Goal: Communication & Community: Answer question/provide support

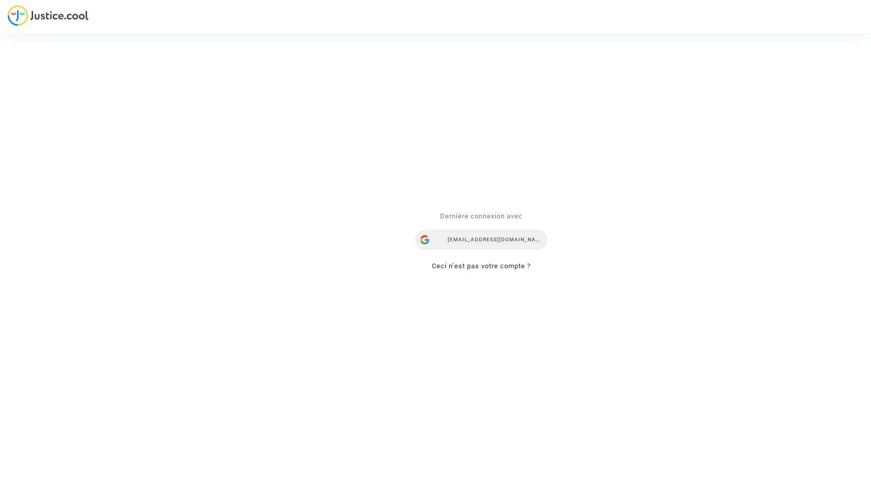
click at [462, 236] on div "alina.n@skycop.com" at bounding box center [481, 240] width 132 height 20
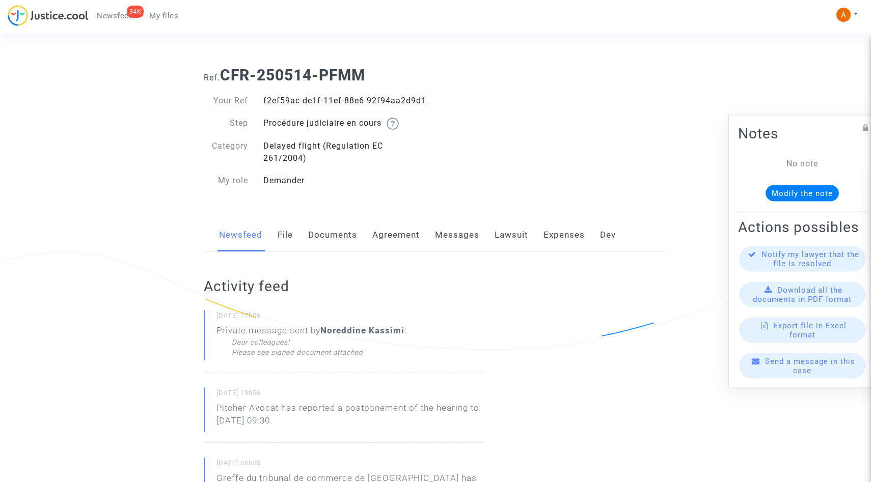
click at [328, 353] on div "Dear colleagues! Please see signed document attached" at bounding box center [319, 347] width 175 height 20
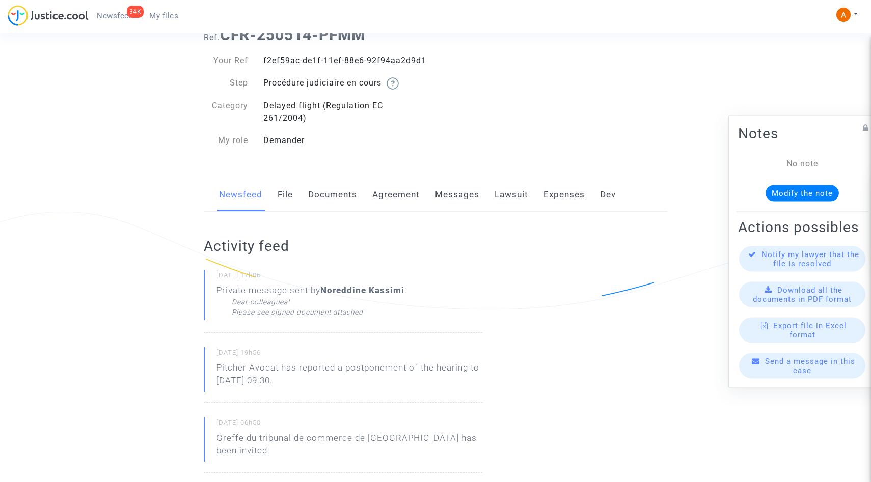
scroll to position [25, 0]
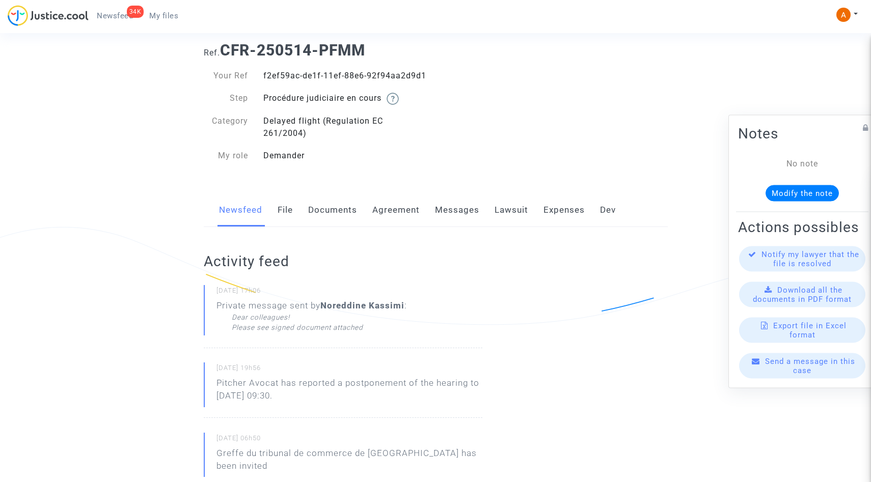
click at [323, 211] on link "Documents" at bounding box center [332, 211] width 49 height 34
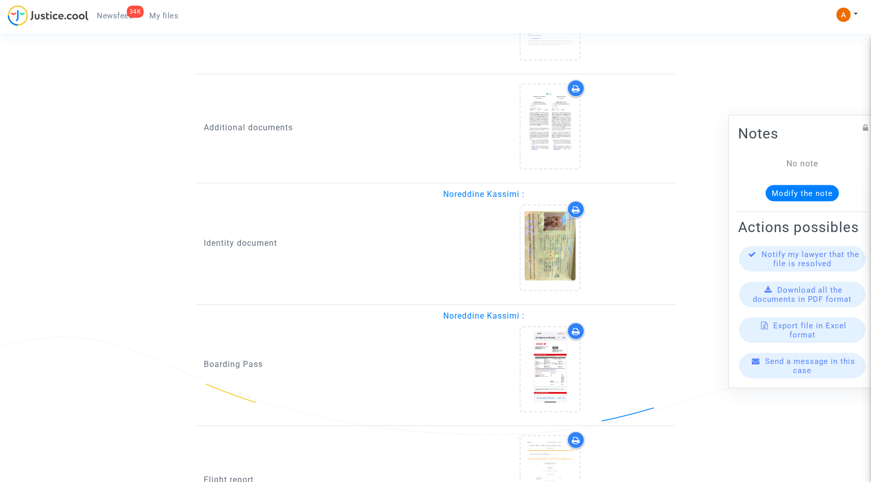
scroll to position [755, 0]
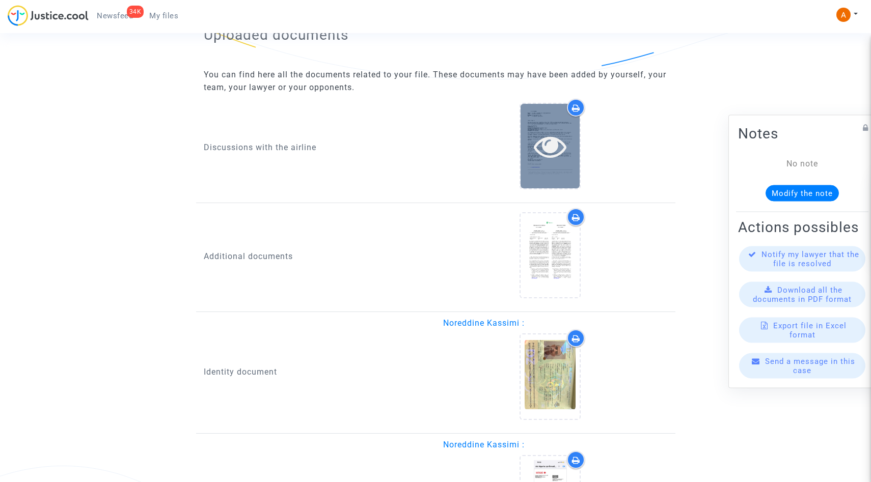
click at [548, 150] on icon at bounding box center [550, 146] width 33 height 33
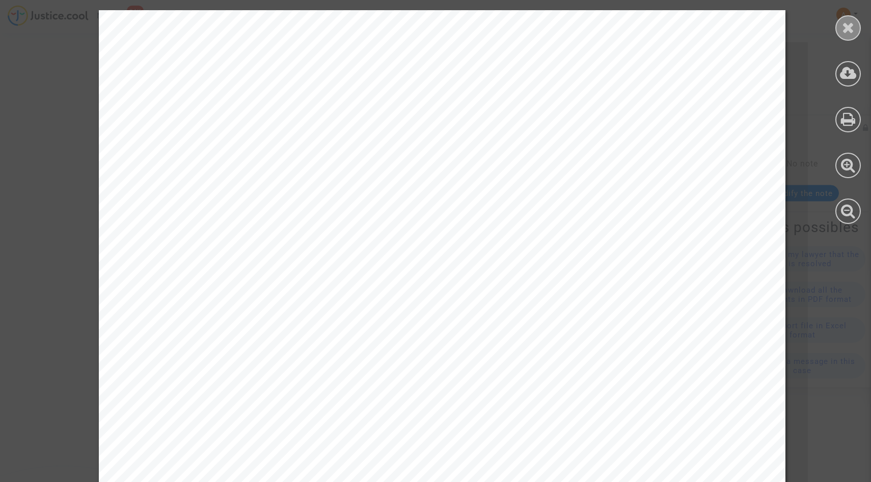
click at [856, 33] on div at bounding box center [847, 27] width 25 height 25
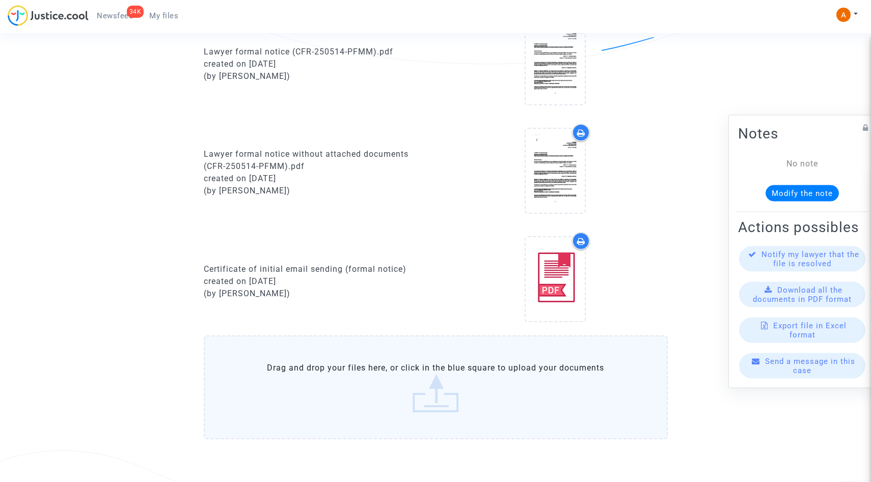
scroll to position [0, 0]
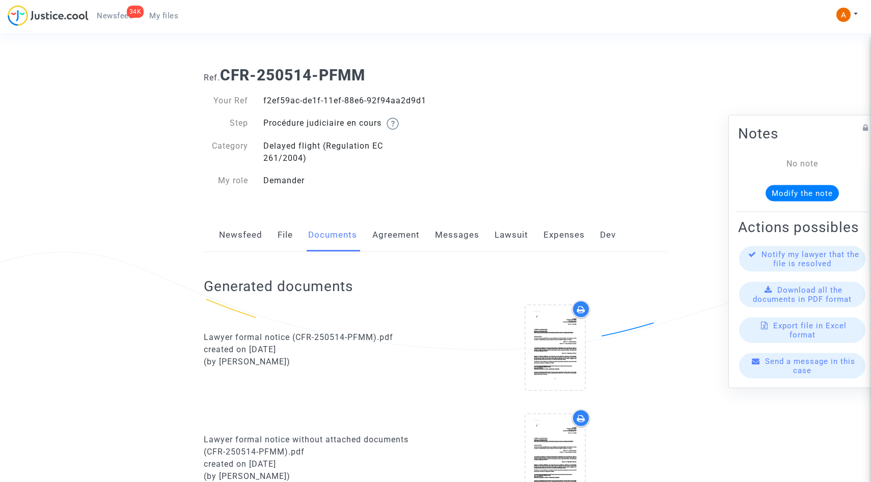
click at [460, 237] on link "Messages" at bounding box center [457, 235] width 44 height 34
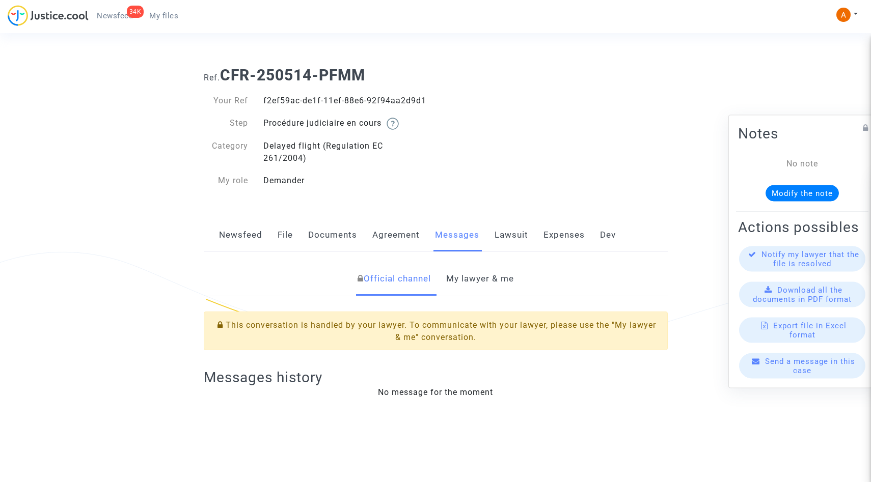
click at [471, 290] on link "My lawyer & me" at bounding box center [480, 279] width 68 height 34
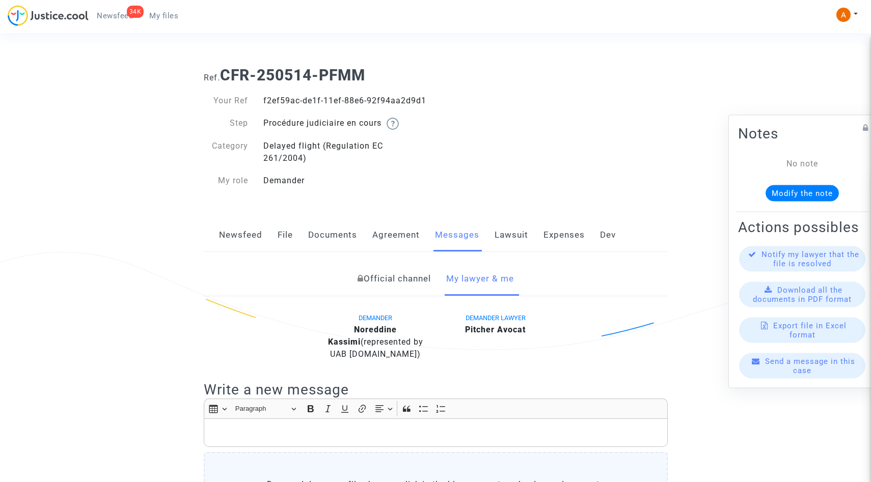
click at [407, 273] on link "Official channel" at bounding box center [394, 279] width 73 height 34
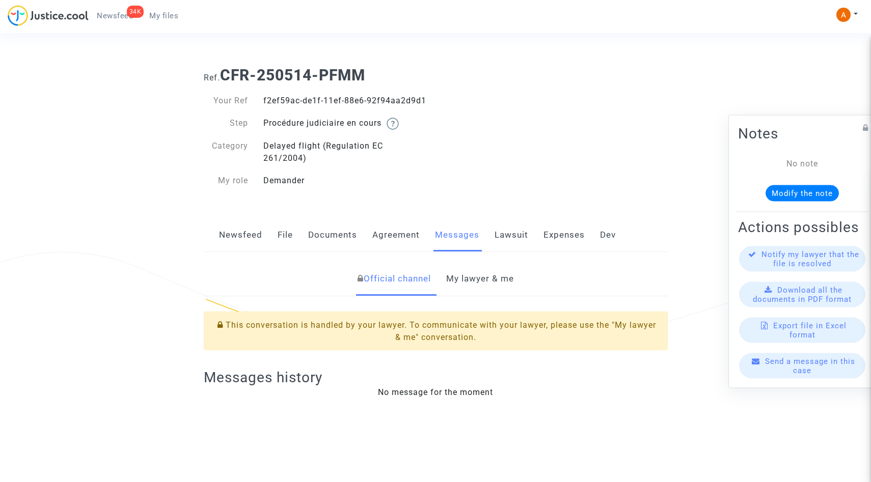
click at [239, 234] on link "Newsfeed" at bounding box center [240, 235] width 43 height 34
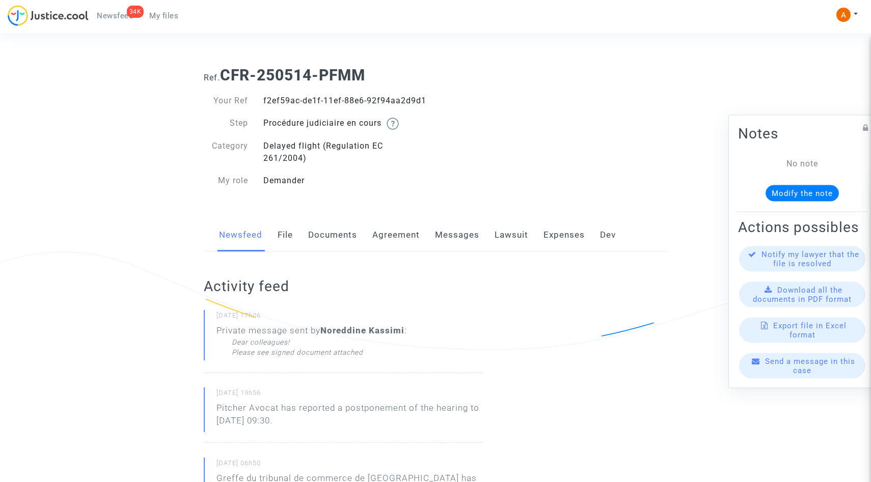
click at [268, 347] on div "Dear colleagues! Please see signed document attached" at bounding box center [319, 347] width 175 height 20
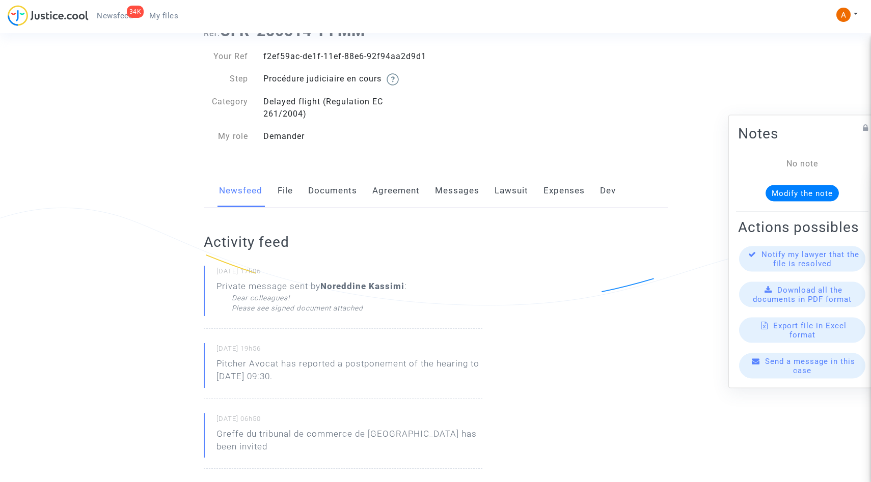
scroll to position [45, 0]
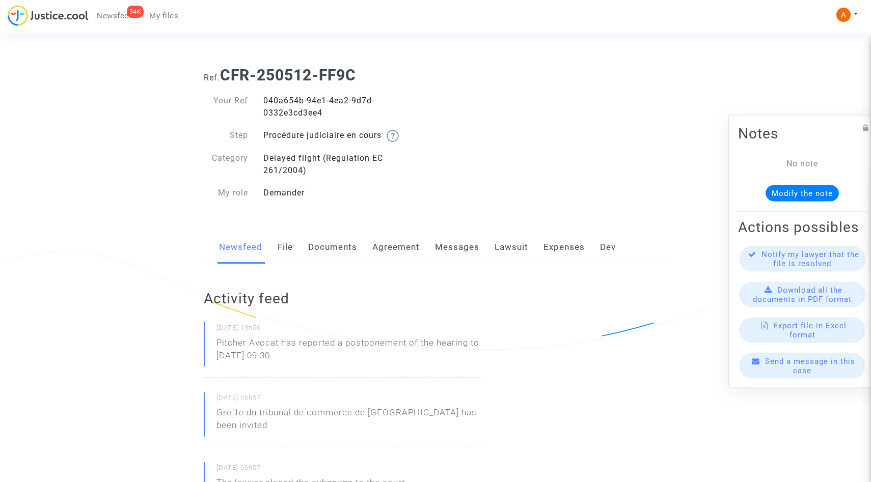
click at [452, 250] on link "Messages" at bounding box center [457, 248] width 44 height 34
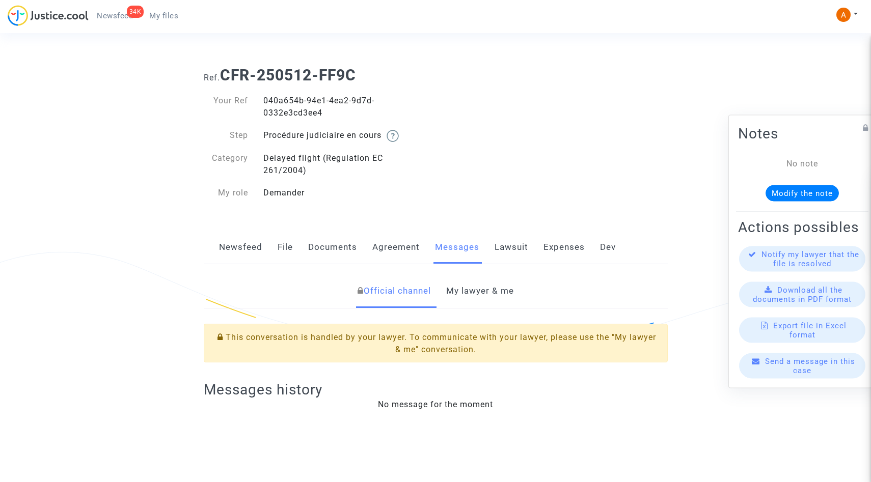
click at [485, 284] on link "My lawyer & me" at bounding box center [480, 291] width 68 height 34
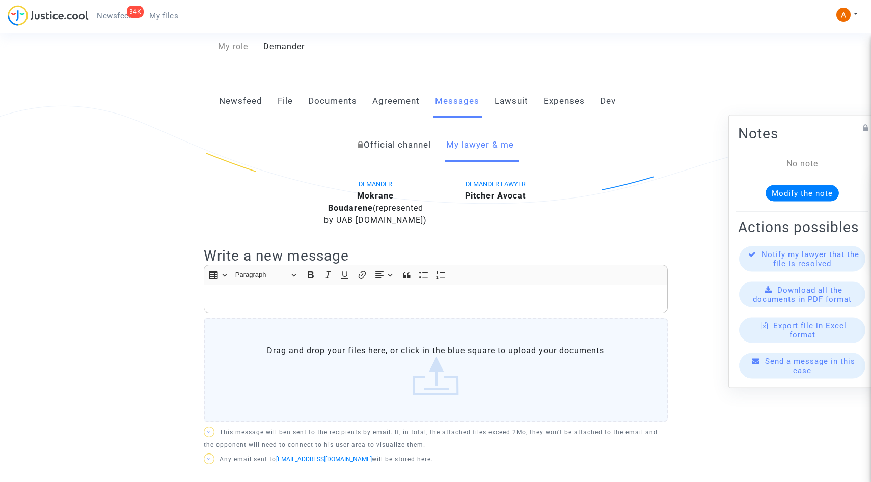
scroll to position [166, 0]
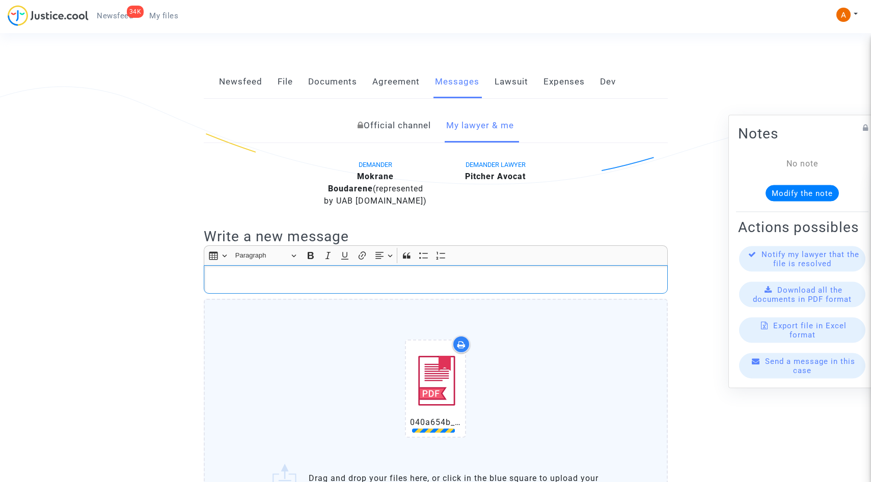
click at [398, 278] on p "Rich Text Editor, main" at bounding box center [435, 279] width 453 height 13
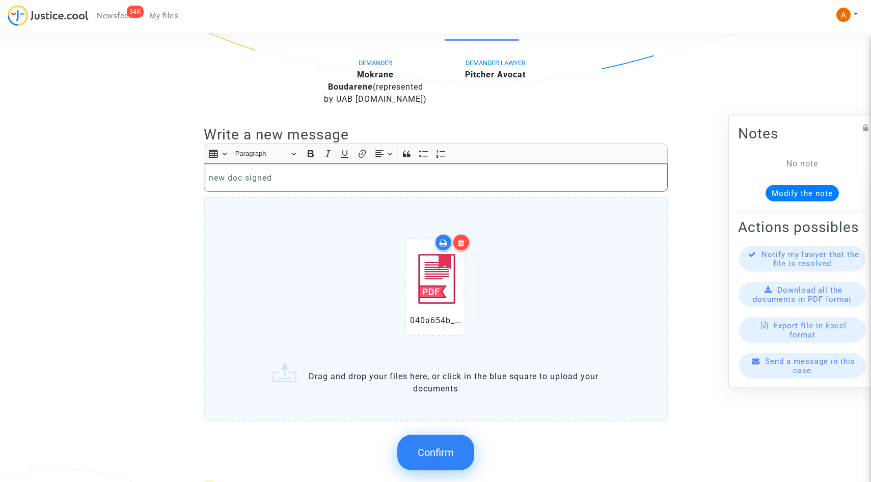
scroll to position [348, 0]
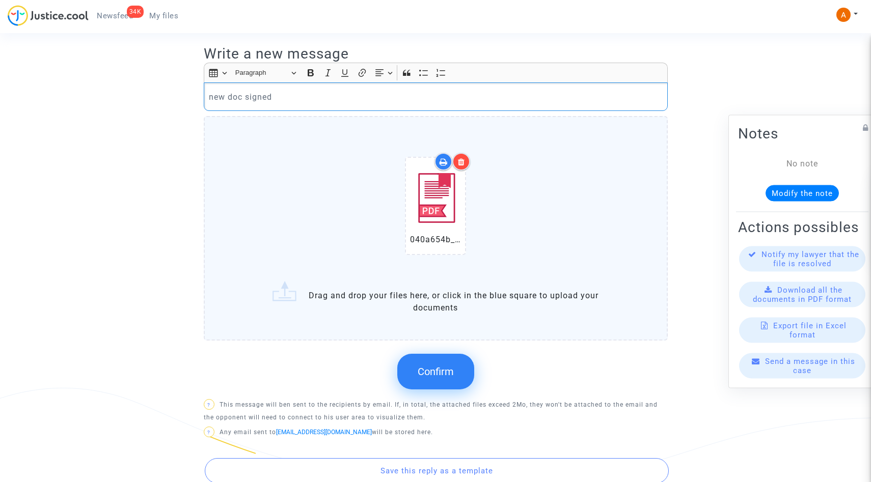
click at [452, 379] on button "Confirm" at bounding box center [435, 372] width 77 height 36
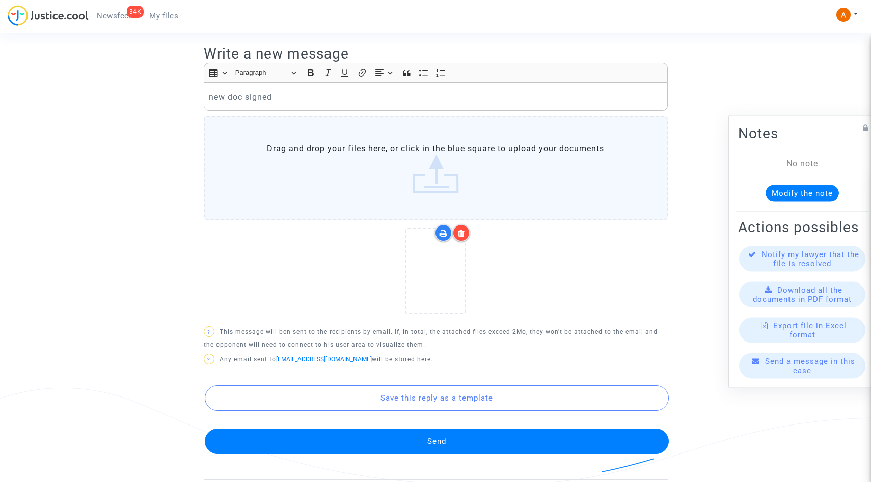
click at [409, 444] on button "Send" at bounding box center [437, 441] width 464 height 25
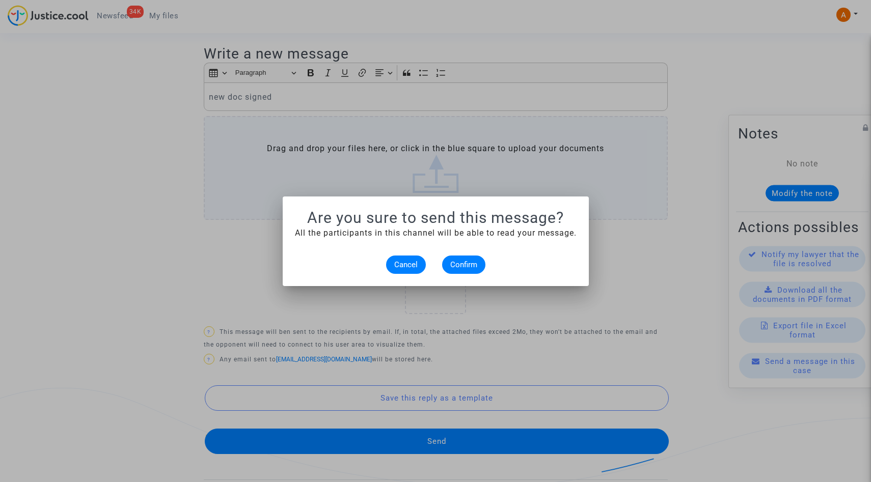
scroll to position [0, 0]
click at [467, 266] on span "Confirm" at bounding box center [463, 264] width 27 height 9
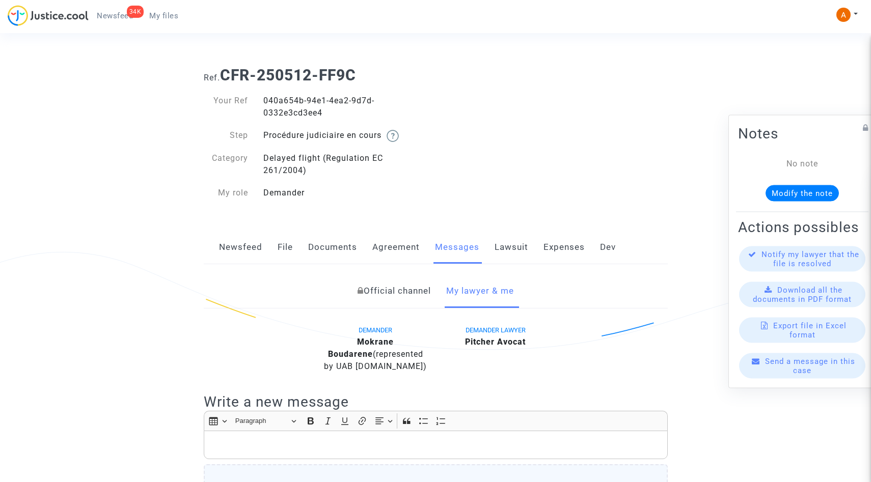
click at [233, 244] on link "Newsfeed" at bounding box center [240, 248] width 43 height 34
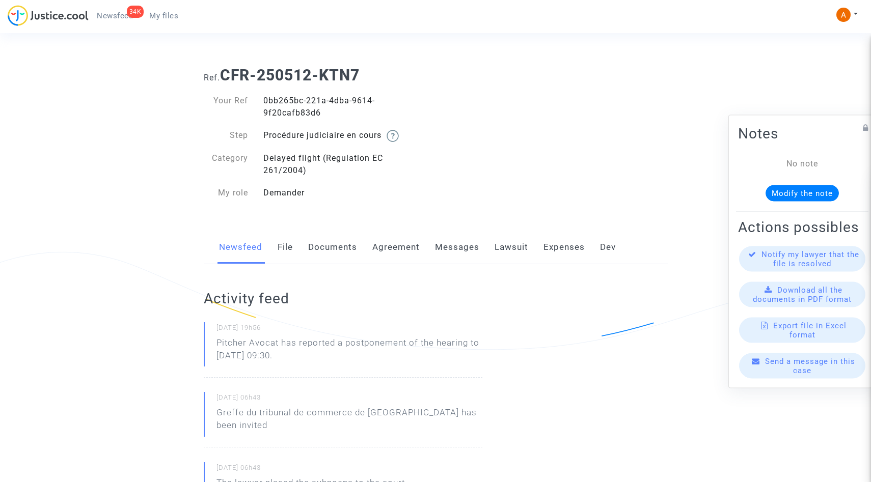
click at [464, 251] on link "Messages" at bounding box center [457, 248] width 44 height 34
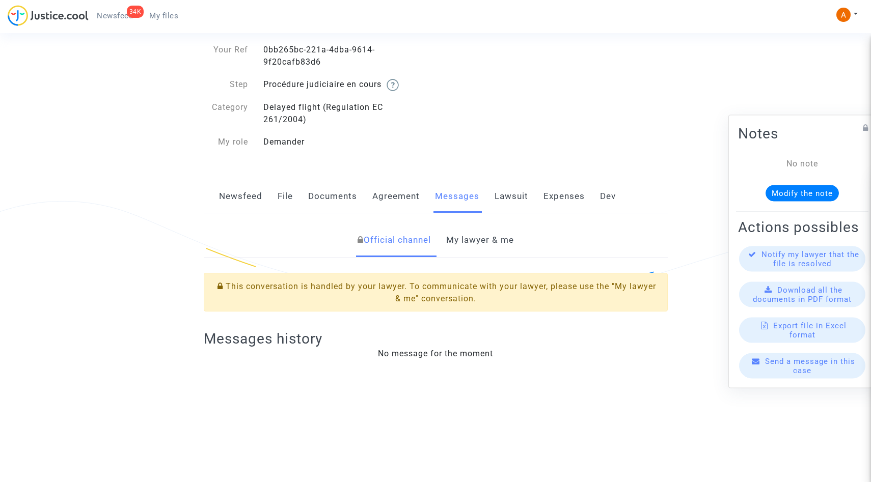
scroll to position [61, 0]
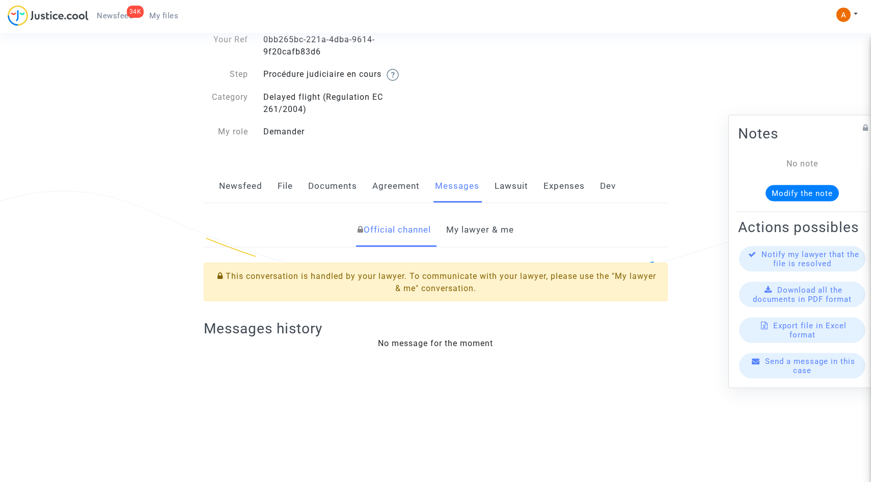
click at [491, 239] on link "My lawyer & me" at bounding box center [480, 230] width 68 height 34
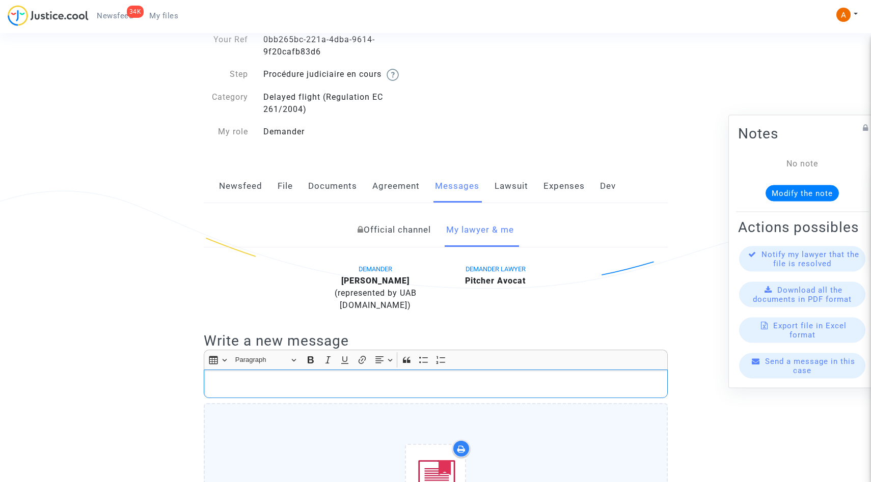
click at [394, 388] on p "Rich Text Editor, main" at bounding box center [435, 384] width 453 height 13
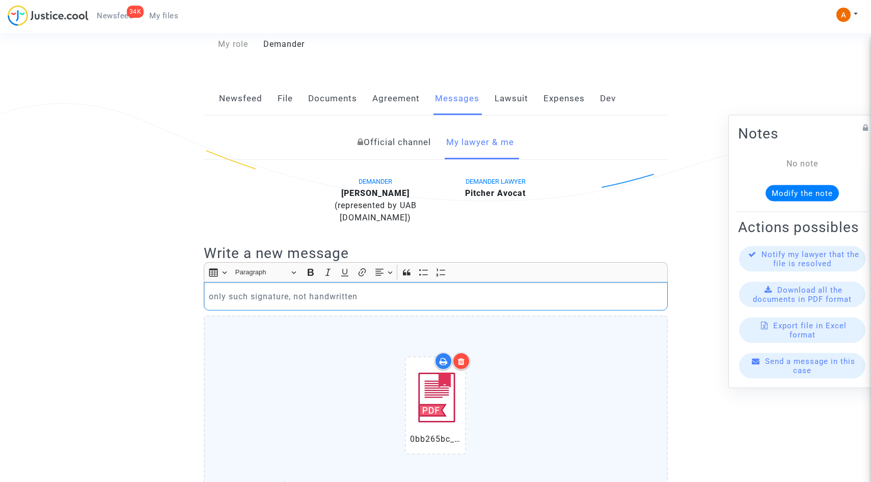
scroll to position [236, 0]
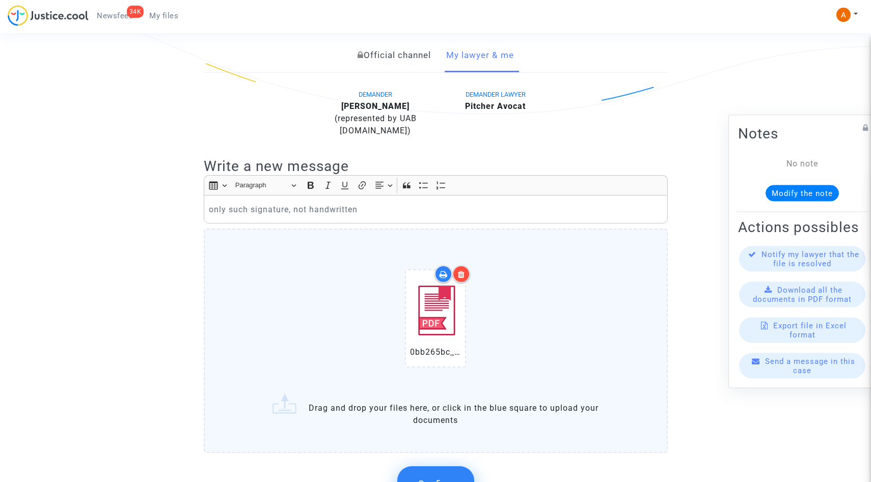
click at [442, 481] on span "Confirm" at bounding box center [436, 484] width 36 height 12
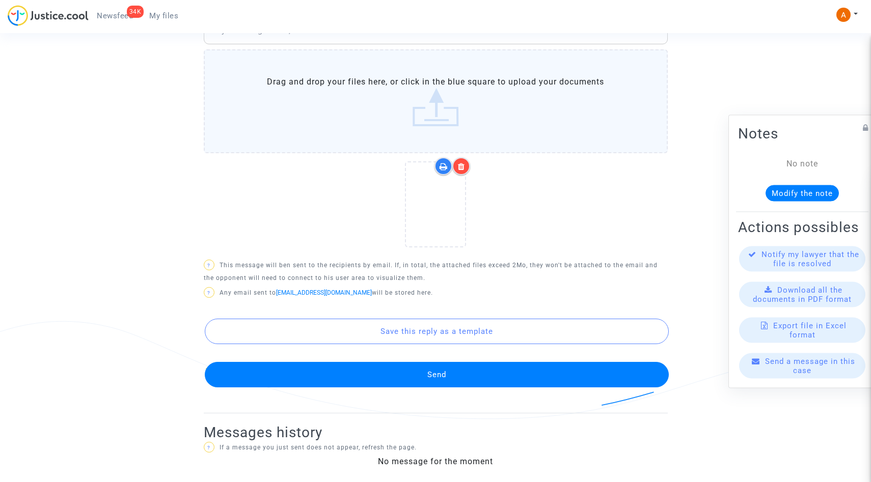
scroll to position [421, 0]
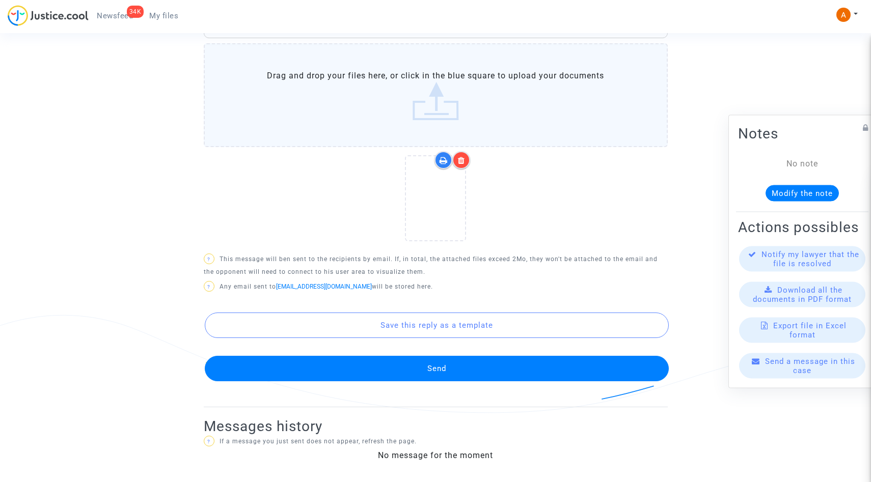
click at [428, 373] on button "Send" at bounding box center [437, 368] width 464 height 25
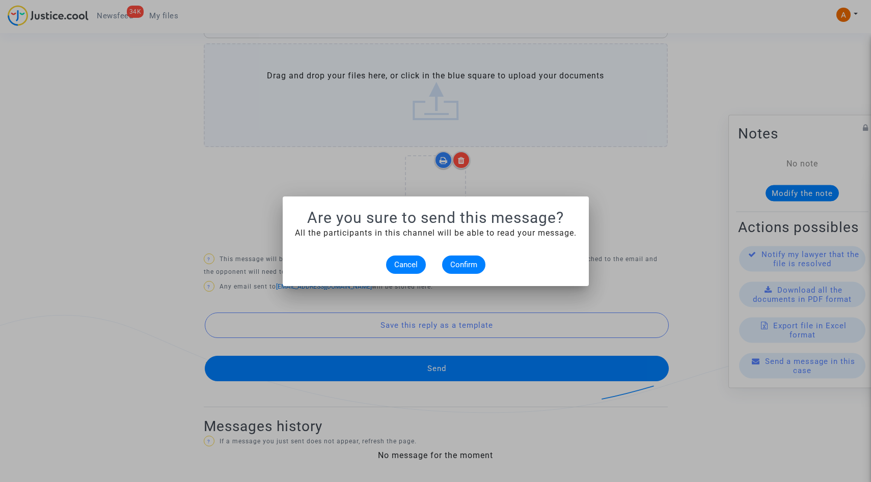
scroll to position [0, 0]
click at [465, 270] on button "Confirm" at bounding box center [463, 265] width 43 height 18
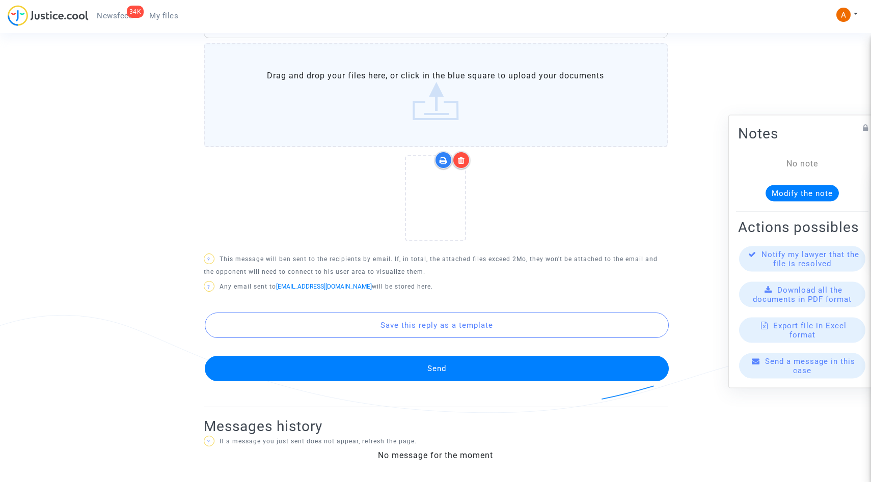
scroll to position [395, 0]
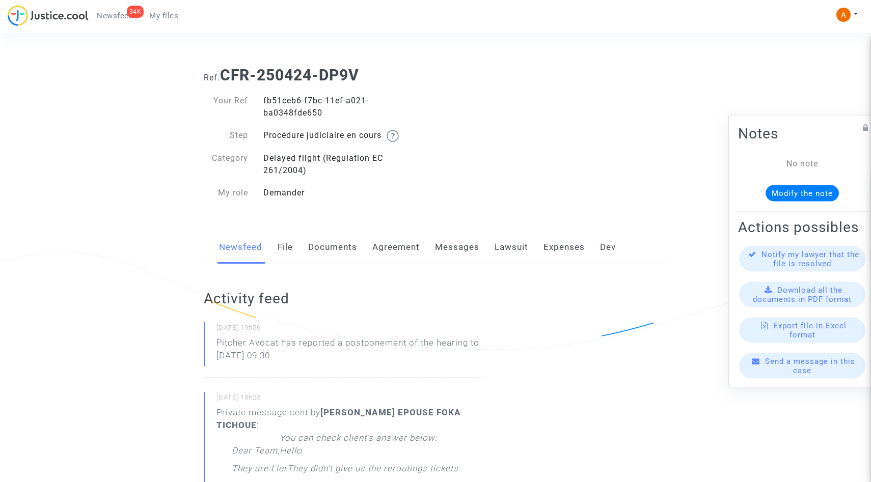
click at [461, 246] on link "Messages" at bounding box center [457, 248] width 44 height 34
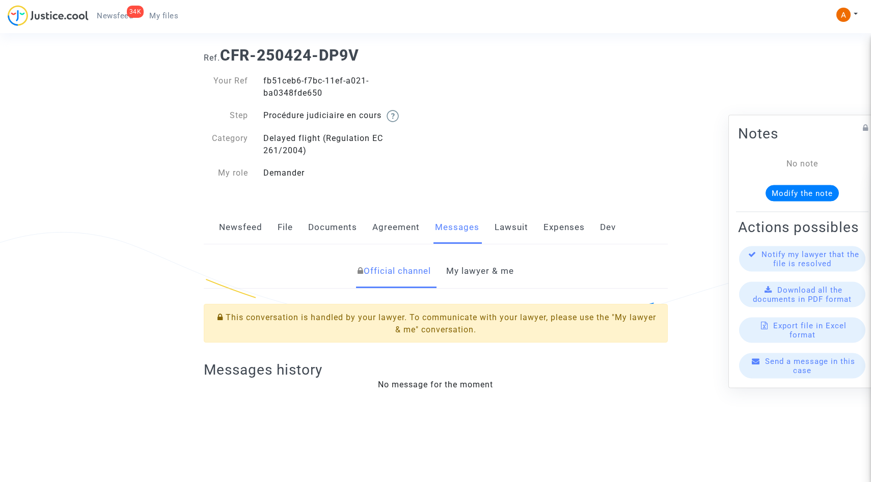
scroll to position [34, 0]
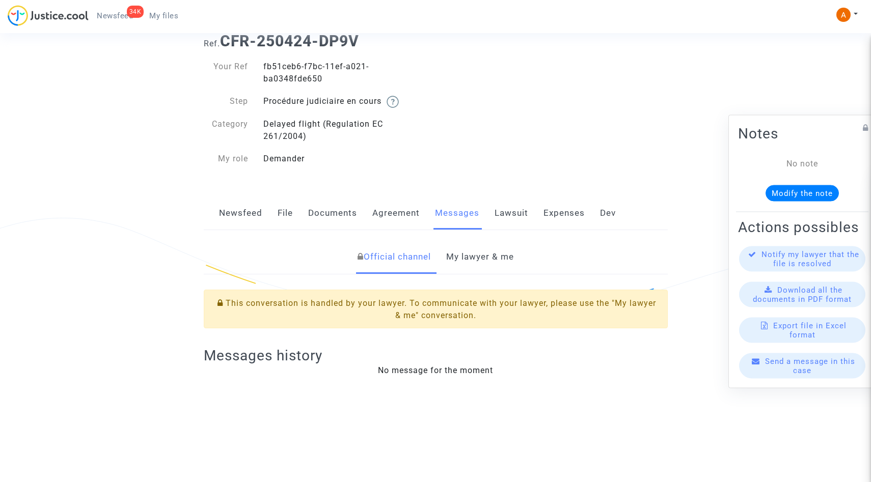
click at [481, 265] on link "My lawyer & me" at bounding box center [480, 257] width 68 height 34
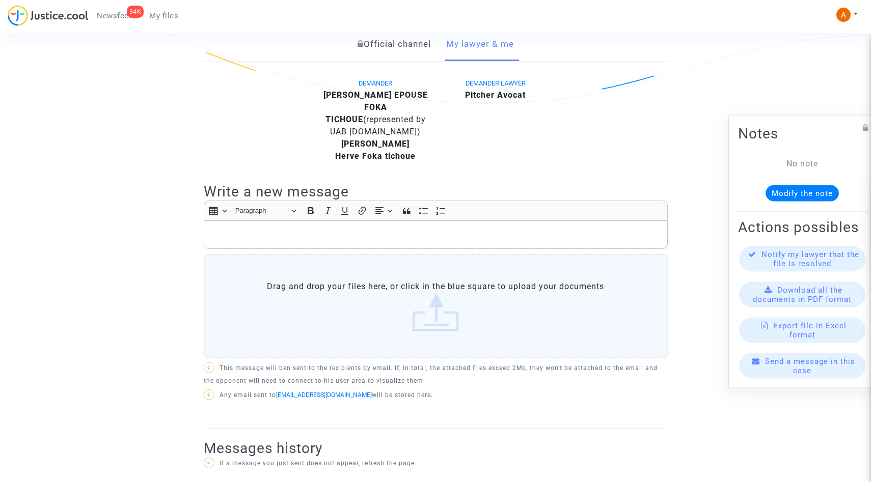
scroll to position [284, 0]
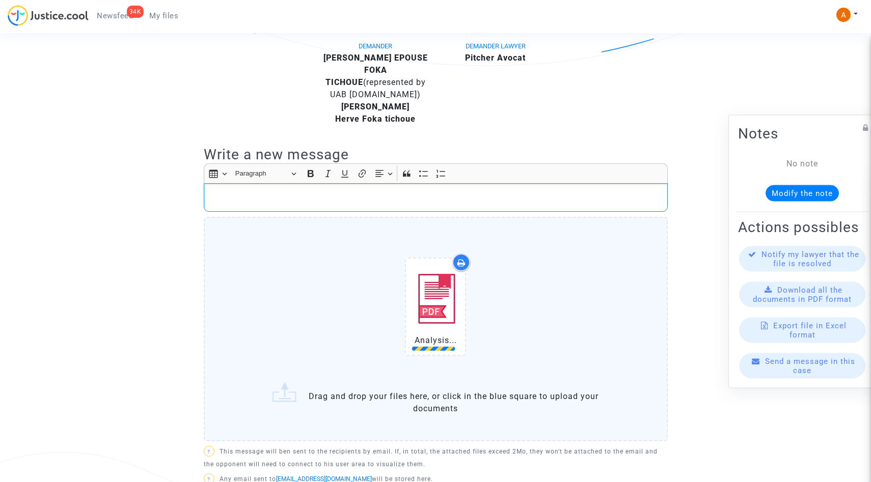
click at [319, 204] on p "Rich Text Editor, main" at bounding box center [435, 197] width 453 height 13
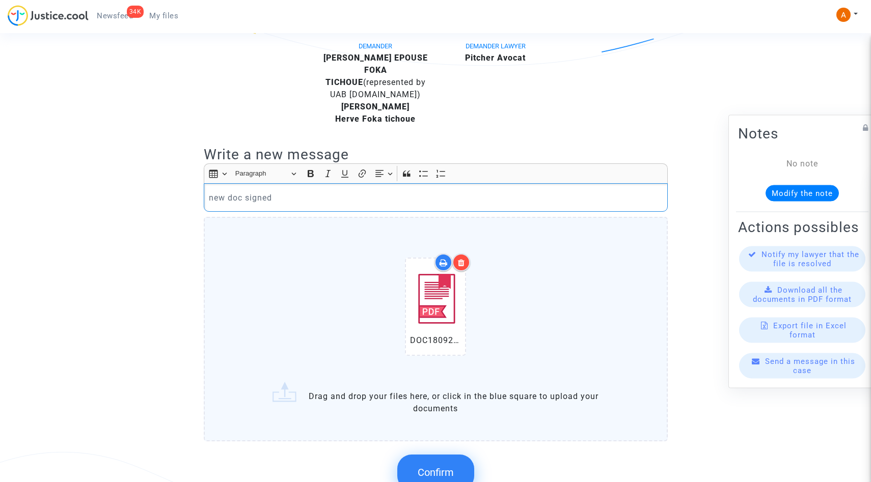
scroll to position [484, 0]
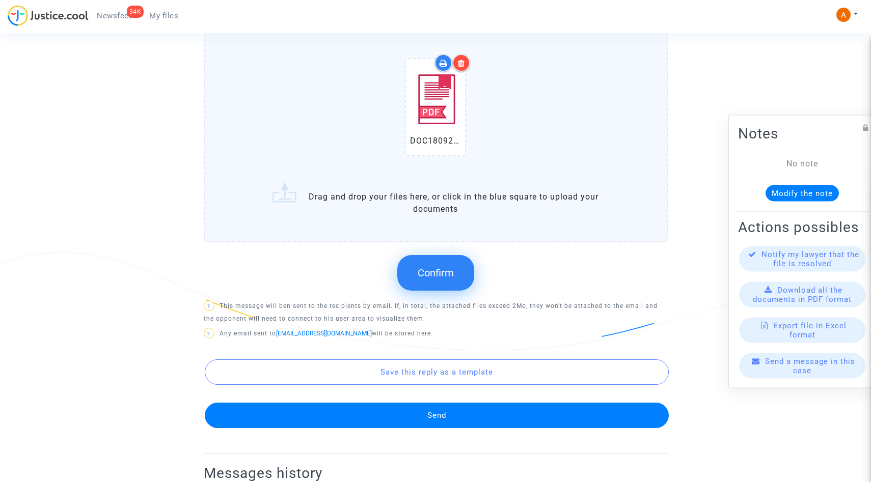
click at [446, 279] on span "Confirm" at bounding box center [436, 273] width 36 height 12
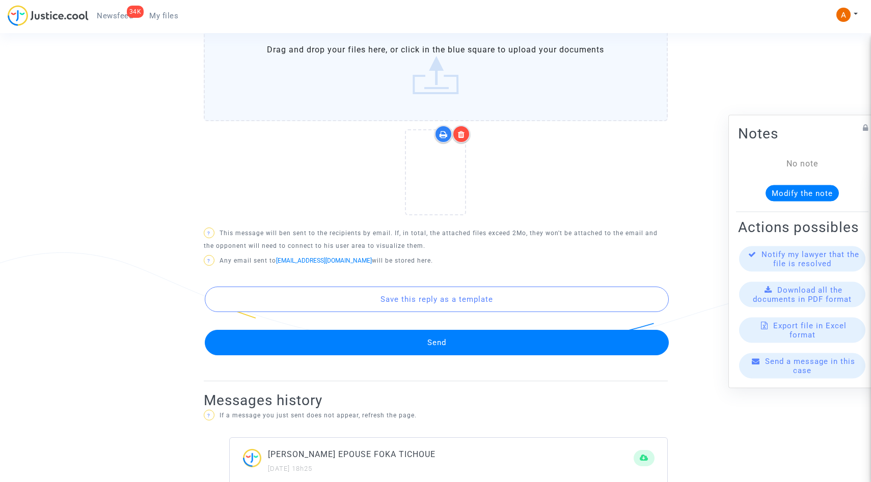
click at [438, 355] on button "Send" at bounding box center [437, 342] width 464 height 25
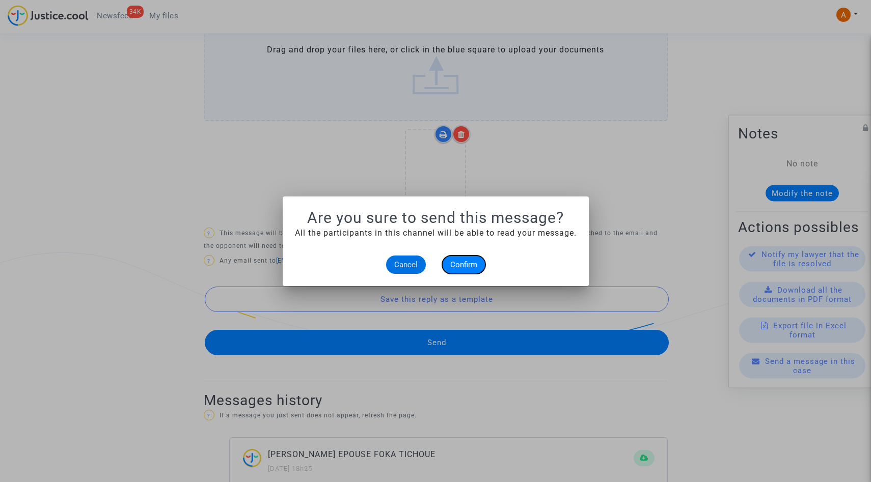
click at [469, 267] on span "Confirm" at bounding box center [463, 264] width 27 height 9
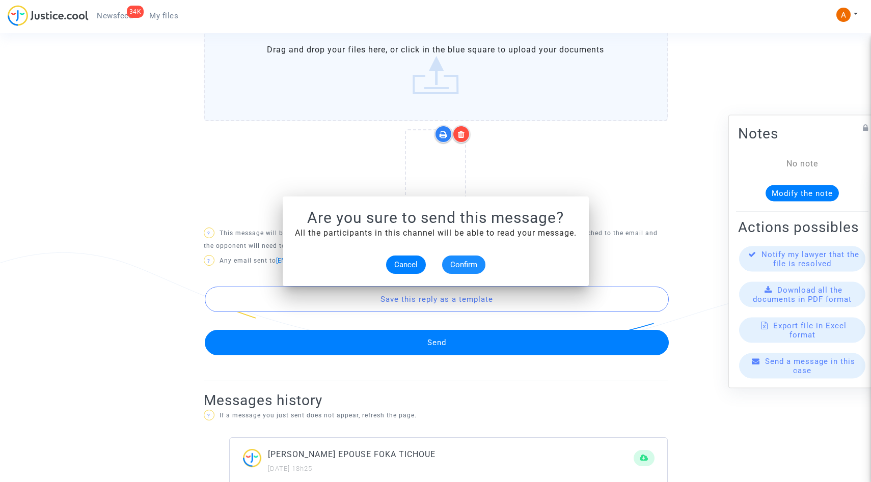
scroll to position [484, 0]
